Goal: Information Seeking & Learning: Understand process/instructions

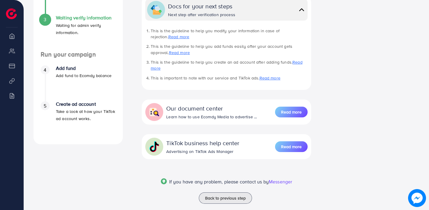
scroll to position [184, 0]
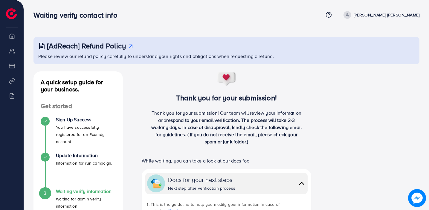
click at [79, 49] on h3 "[AdReach] Refund Policy" at bounding box center [86, 46] width 79 height 9
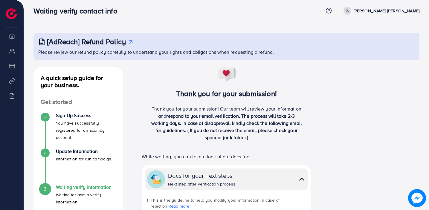
scroll to position [5, 0]
